Goal: Task Accomplishment & Management: Use online tool/utility

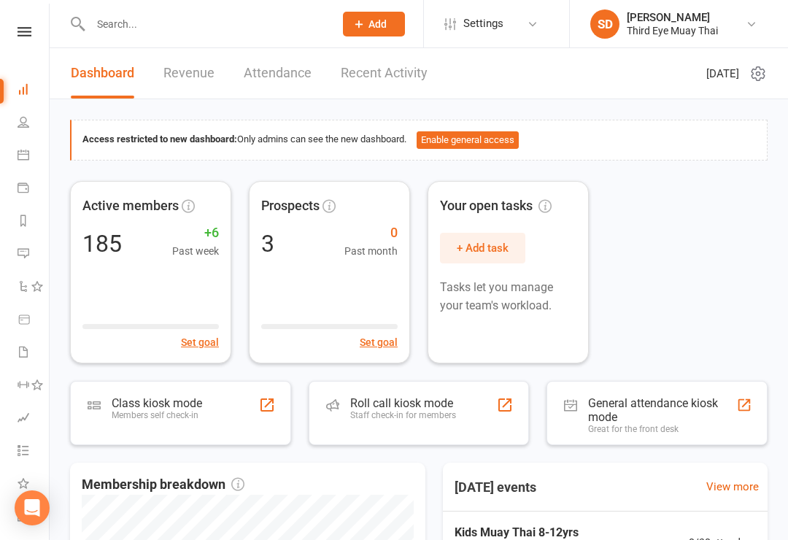
click at [136, 407] on div "Class kiosk mode" at bounding box center [157, 403] width 91 height 14
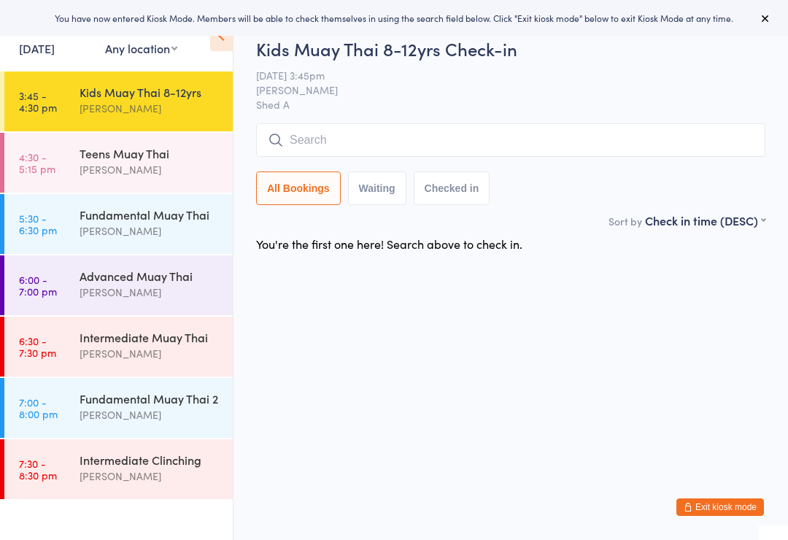
click at [739, 506] on button "Exit kiosk mode" at bounding box center [721, 508] width 88 height 18
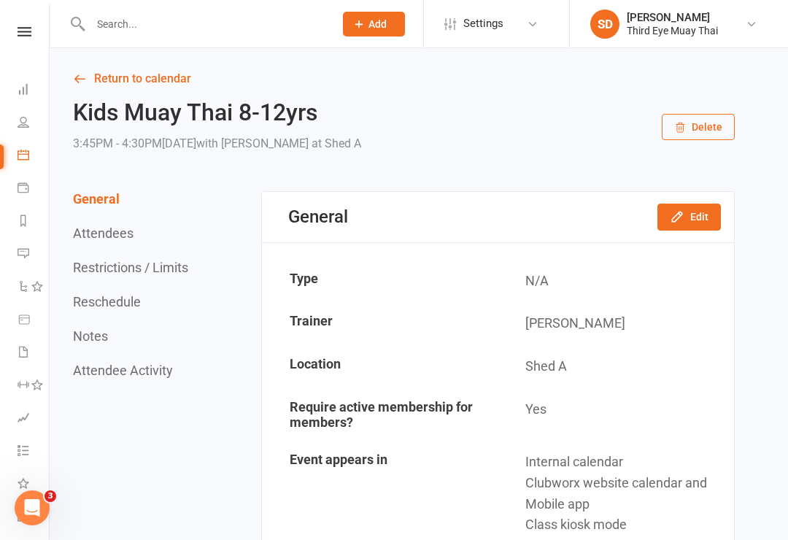
click at [135, 30] on input "text" at bounding box center [205, 24] width 238 height 20
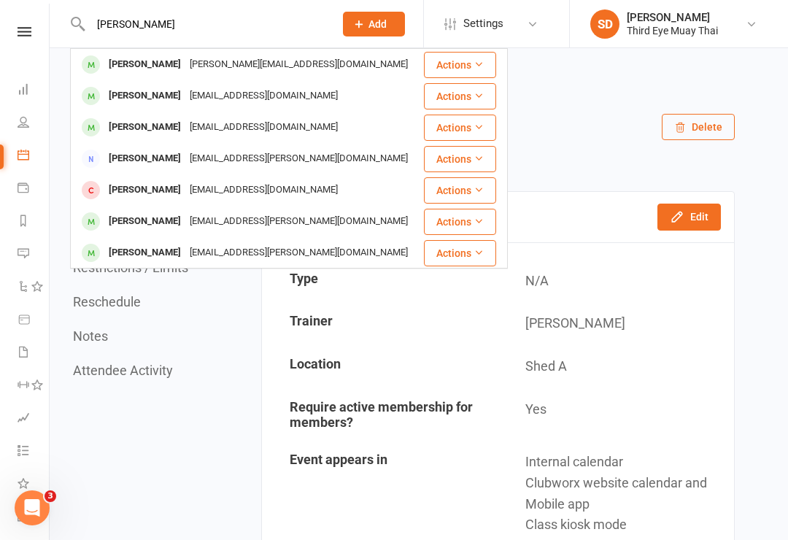
type input "Hannah"
click at [139, 96] on div "Hannah Black" at bounding box center [144, 95] width 81 height 21
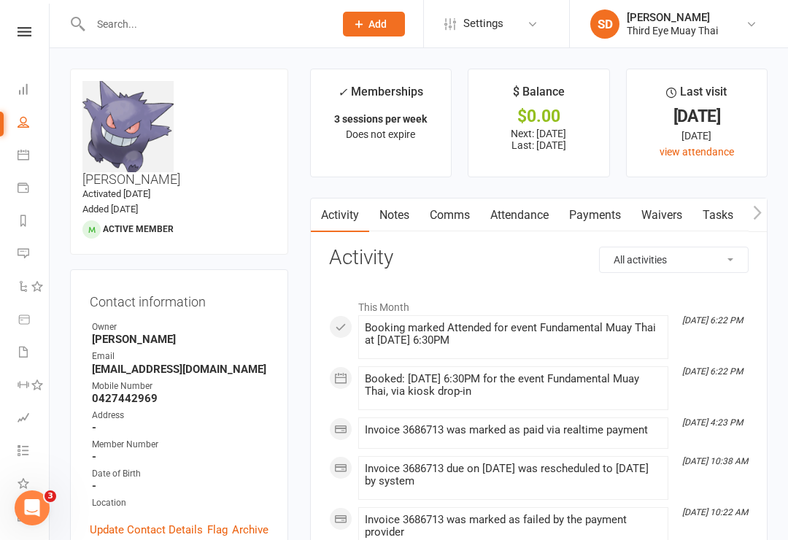
click at [577, 226] on link "Payments" at bounding box center [595, 216] width 72 height 34
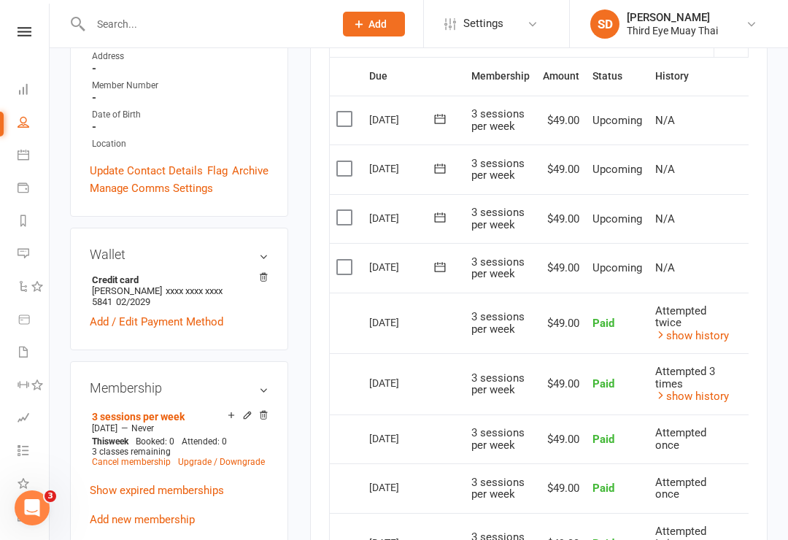
scroll to position [358, 0]
click at [696, 336] on link "show history" at bounding box center [692, 336] width 74 height 13
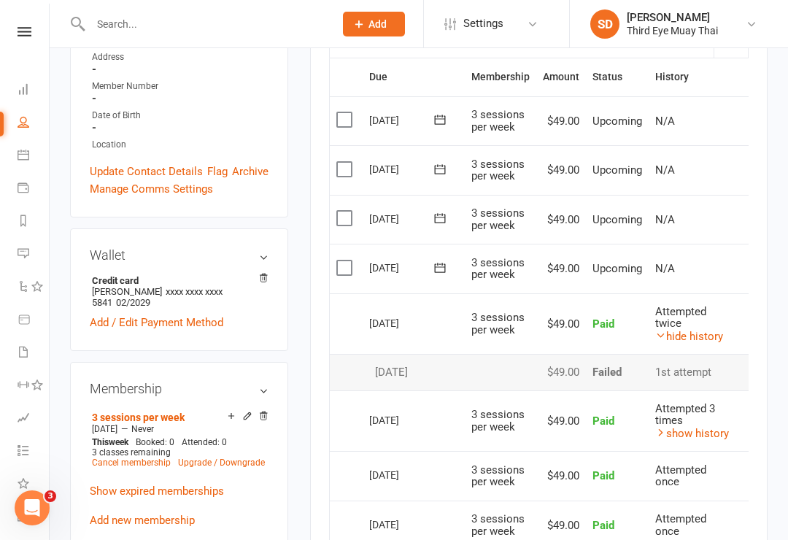
click at [700, 334] on link "hide history" at bounding box center [689, 336] width 68 height 13
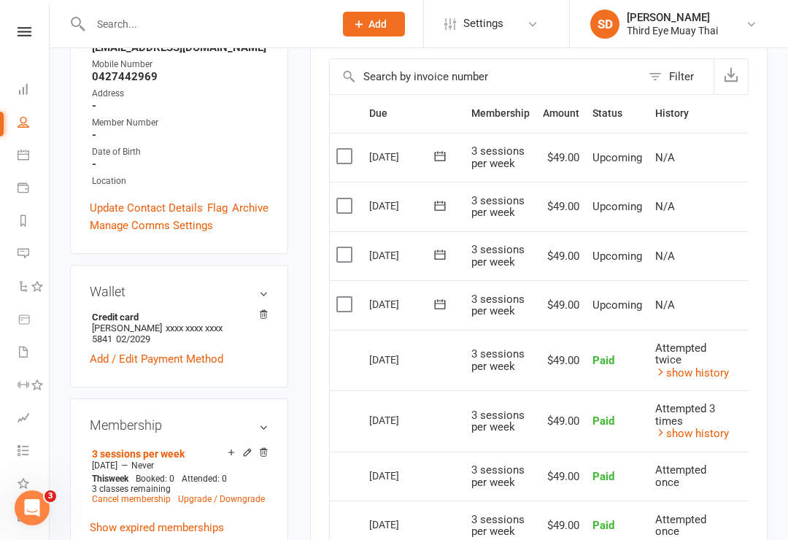
scroll to position [320, 0]
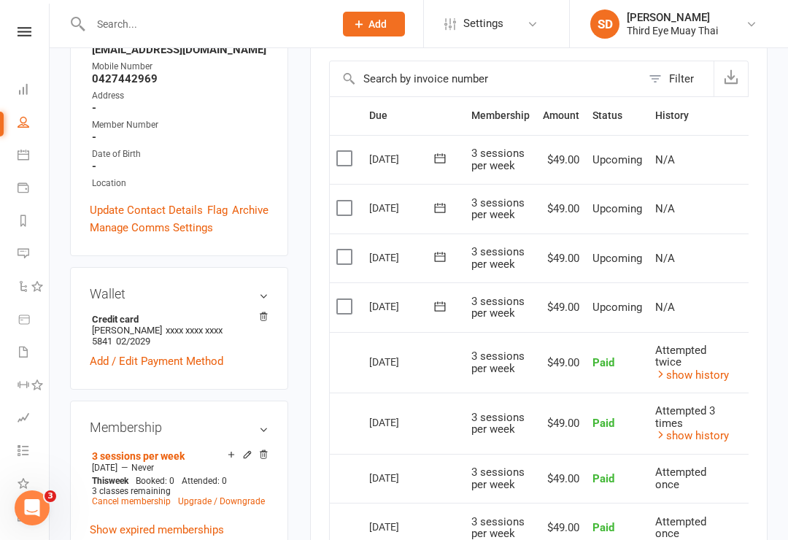
click at [33, 81] on link "Dashboard" at bounding box center [34, 90] width 33 height 33
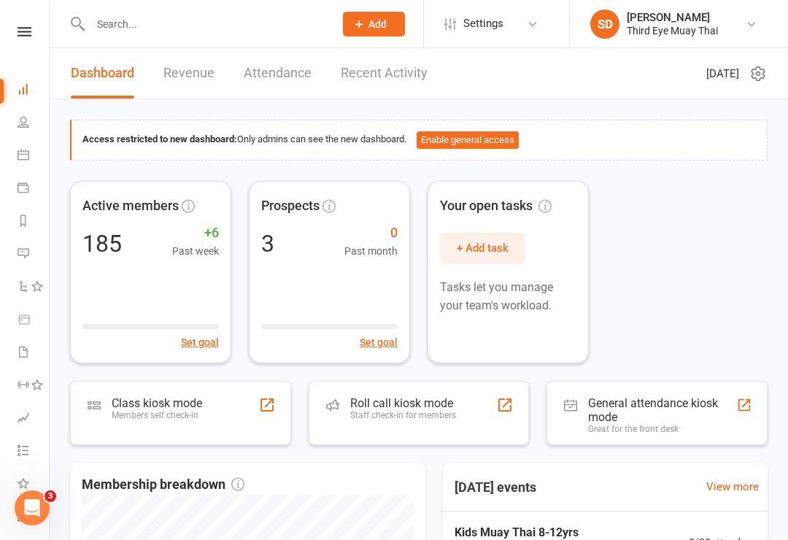
click at [192, 414] on div "Members self check-in" at bounding box center [157, 415] width 91 height 10
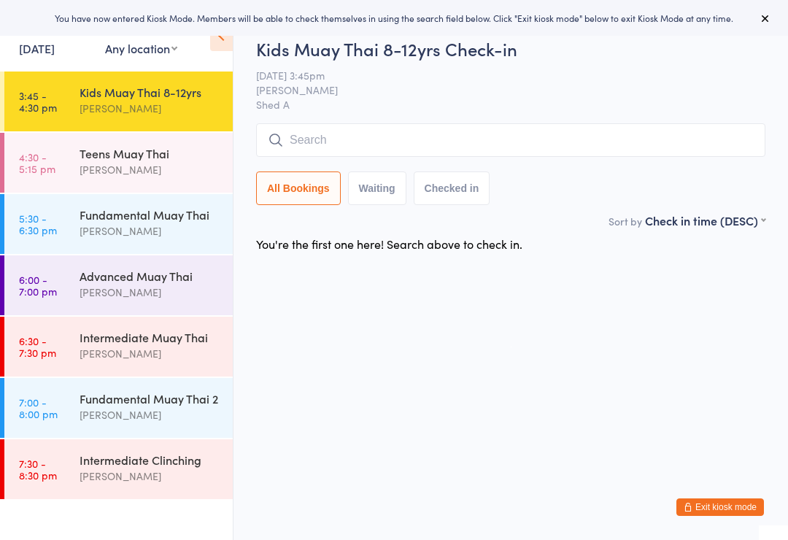
click at [299, 144] on input "search" at bounding box center [510, 140] width 509 height 34
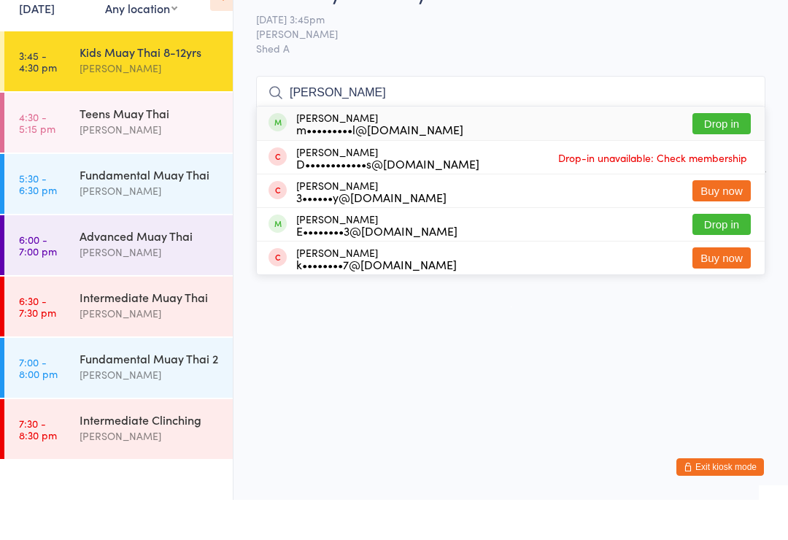
type input "Evan"
click at [307, 164] on div "m•••••••••l@gmail.com" at bounding box center [379, 170] width 167 height 12
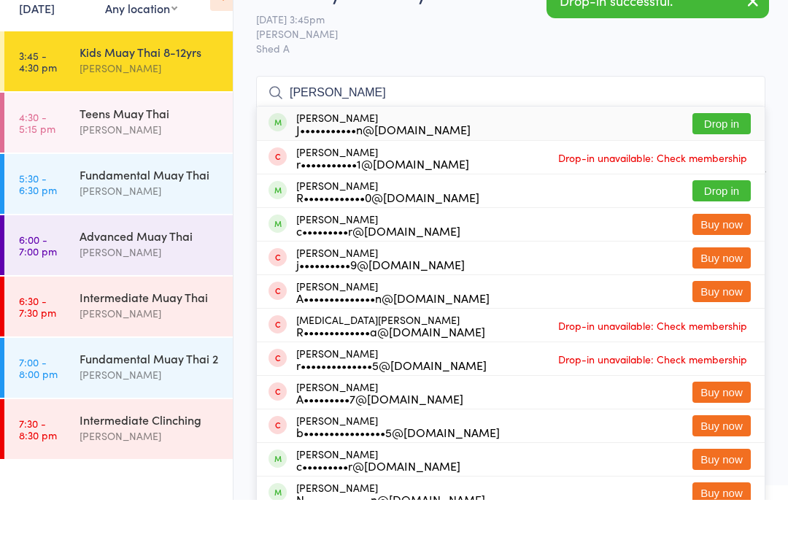
type input "Robbi"
click at [322, 164] on div "J•••••••••••n@gmail.com" at bounding box center [383, 170] width 174 height 12
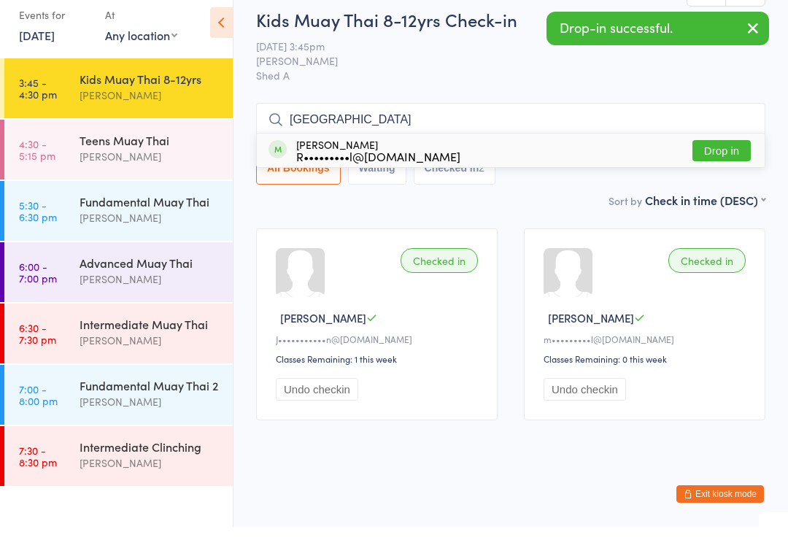
type input "Kairo"
click at [307, 152] on div "Kairo Gallagher R•••••••••l@hotmail.com" at bounding box center [378, 163] width 164 height 23
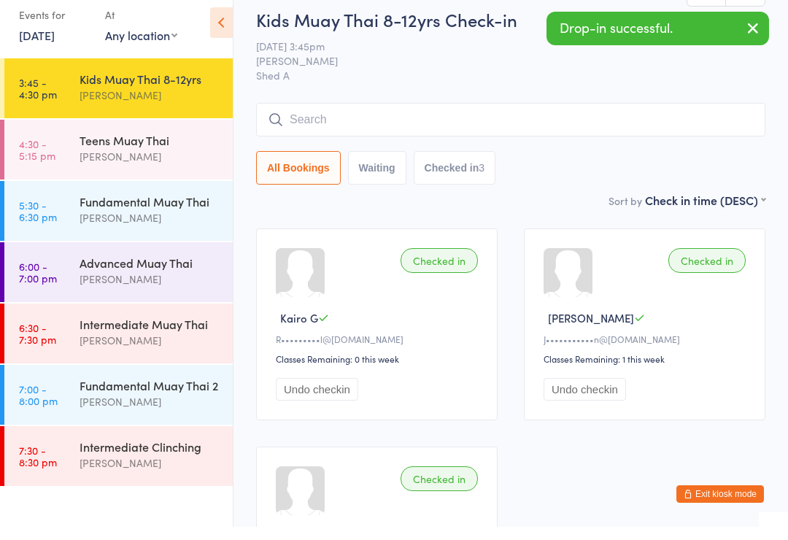
click at [157, 161] on div "[PERSON_NAME]" at bounding box center [150, 169] width 141 height 17
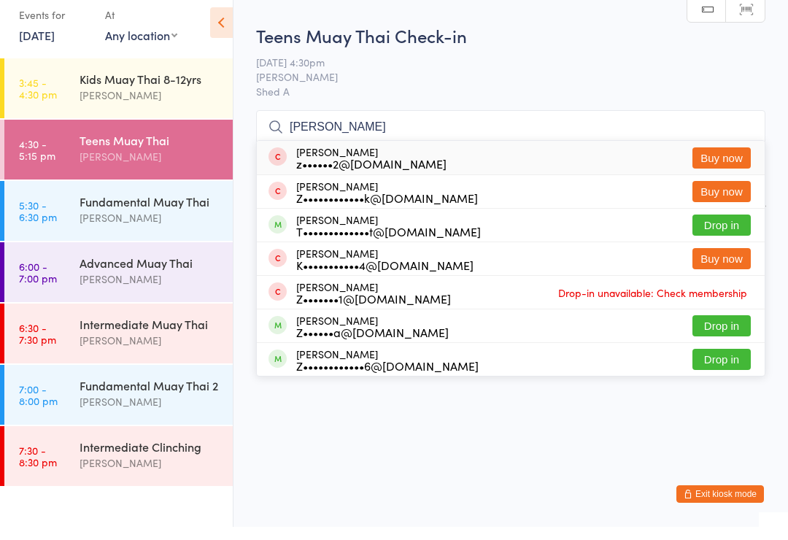
type input "Zane"
click at [319, 239] on div "T•••••••••••••t@me.com" at bounding box center [388, 245] width 185 height 12
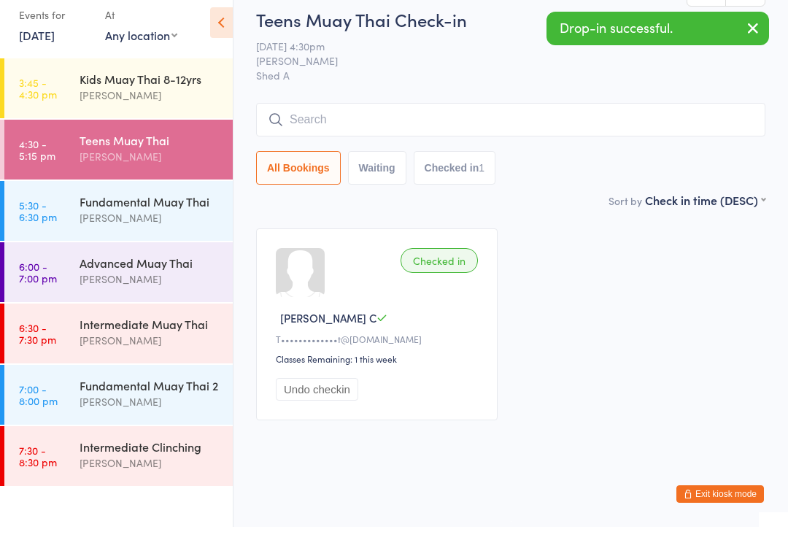
click at [741, 499] on button "Exit kiosk mode" at bounding box center [721, 508] width 88 height 18
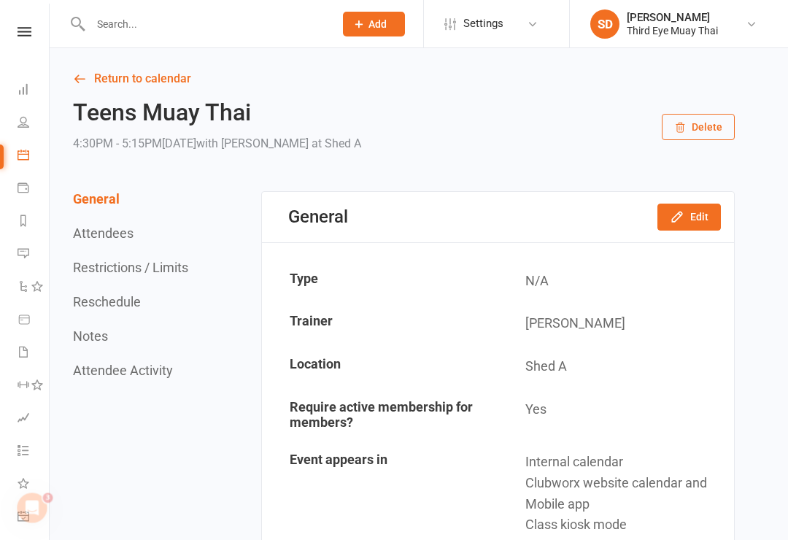
click at [22, 80] on link "Dashboard" at bounding box center [34, 90] width 33 height 33
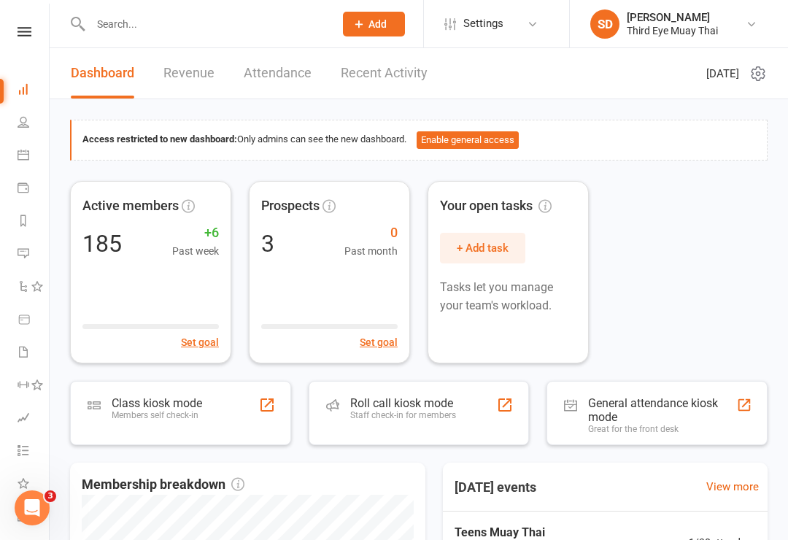
click at [145, 391] on div "Class kiosk mode Members self check-in" at bounding box center [180, 413] width 221 height 64
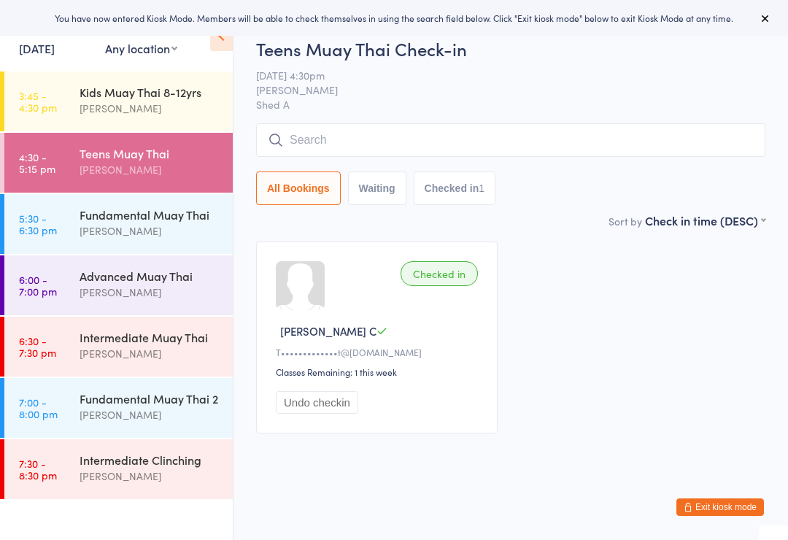
click at [331, 134] on input "search" at bounding box center [510, 140] width 509 height 34
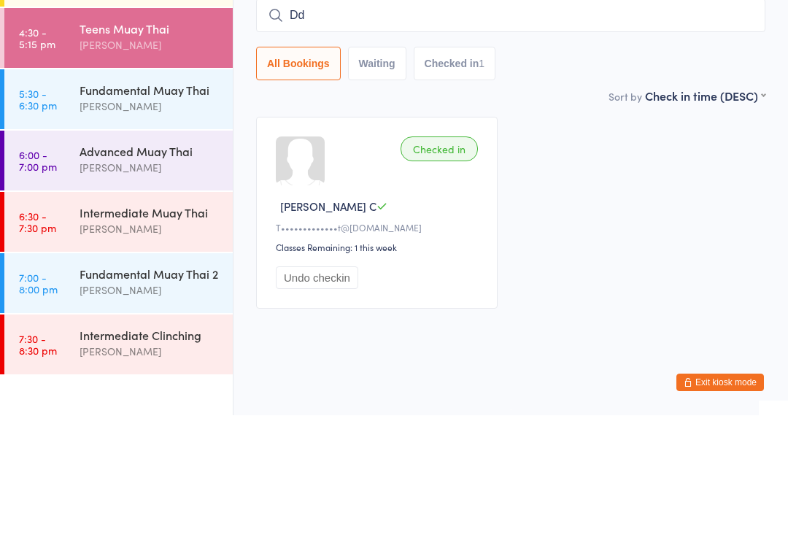
scroll to position [13, 0]
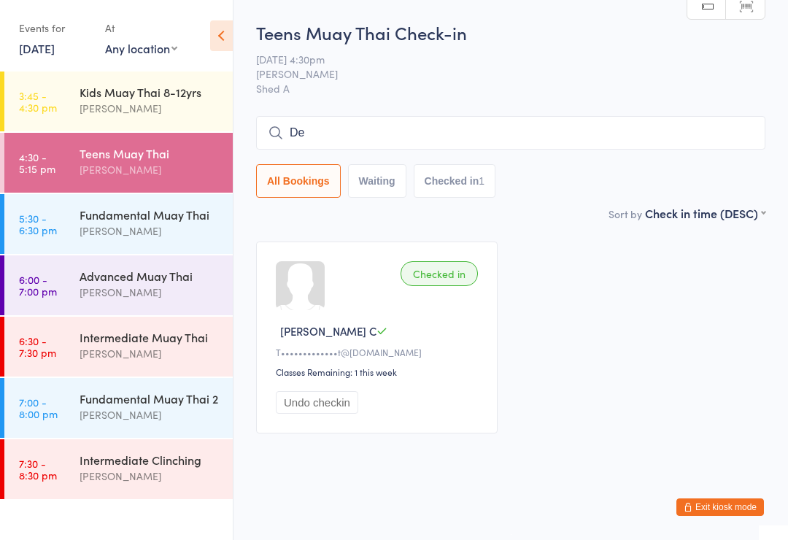
type input "D"
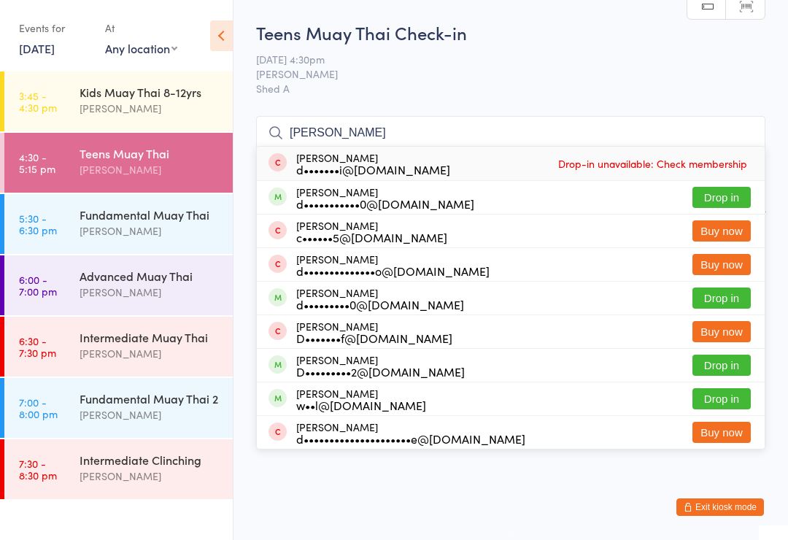
type input "Danie"
